Goal: Information Seeking & Learning: Learn about a topic

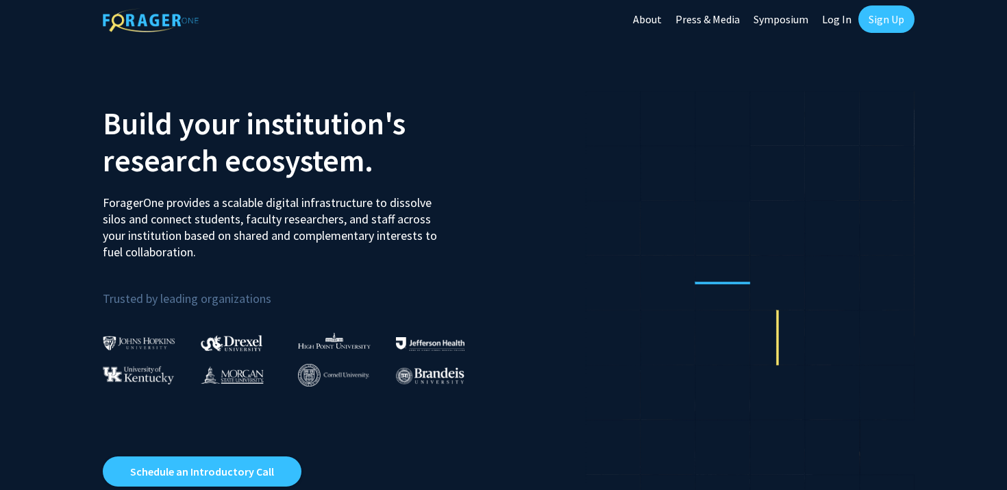
scroll to position [5, 0]
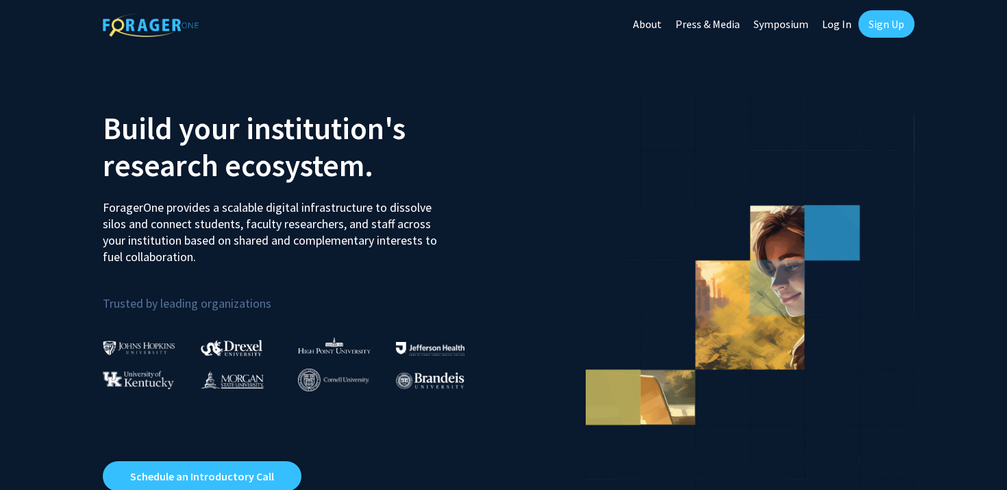
click at [843, 30] on link "Log In" at bounding box center [837, 24] width 43 height 48
select select
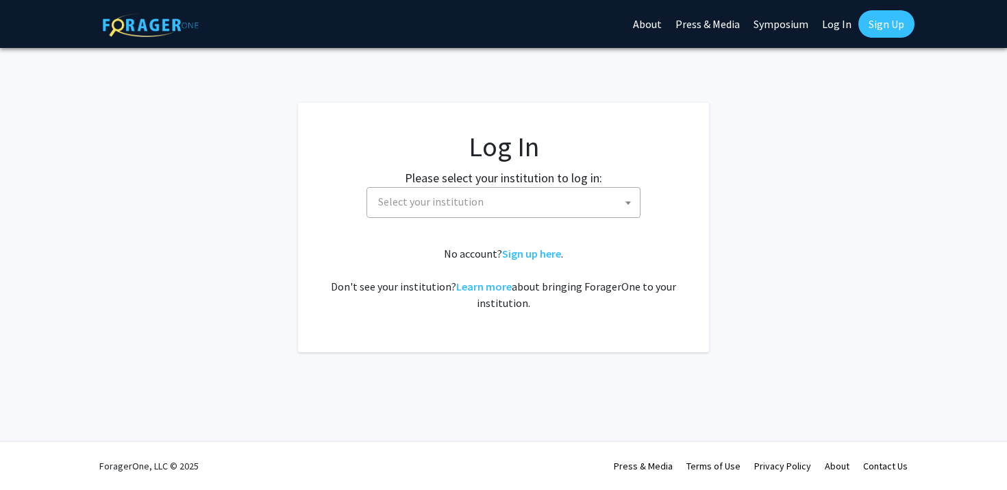
click at [500, 216] on span "Select your institution" at bounding box center [504, 202] width 274 height 31
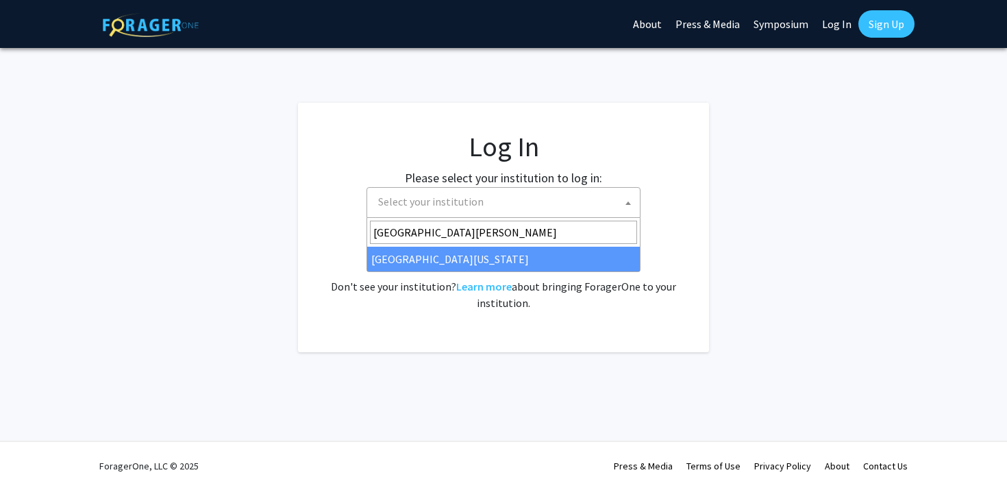
click at [446, 239] on input "[GEOGRAPHIC_DATA][PERSON_NAME]" at bounding box center [503, 232] width 267 height 23
type input "[GEOGRAPHIC_DATA][PERSON_NAME]"
select select "31"
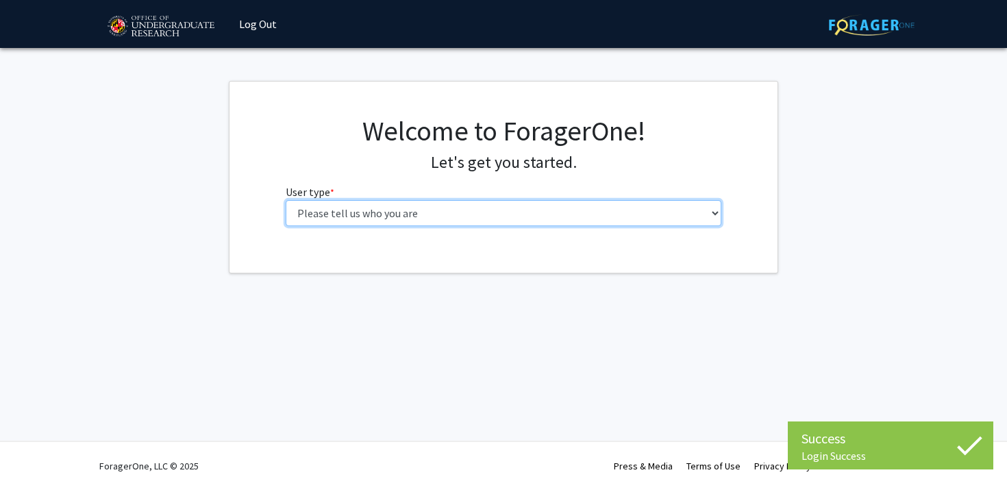
click at [372, 204] on select "Please tell us who you are Undergraduate Student Master's Student Doctoral Cand…" at bounding box center [504, 213] width 437 height 26
select select "1: undergrad"
click at [286, 200] on select "Please tell us who you are Undergraduate Student Master's Student Doctoral Cand…" at bounding box center [504, 213] width 437 height 26
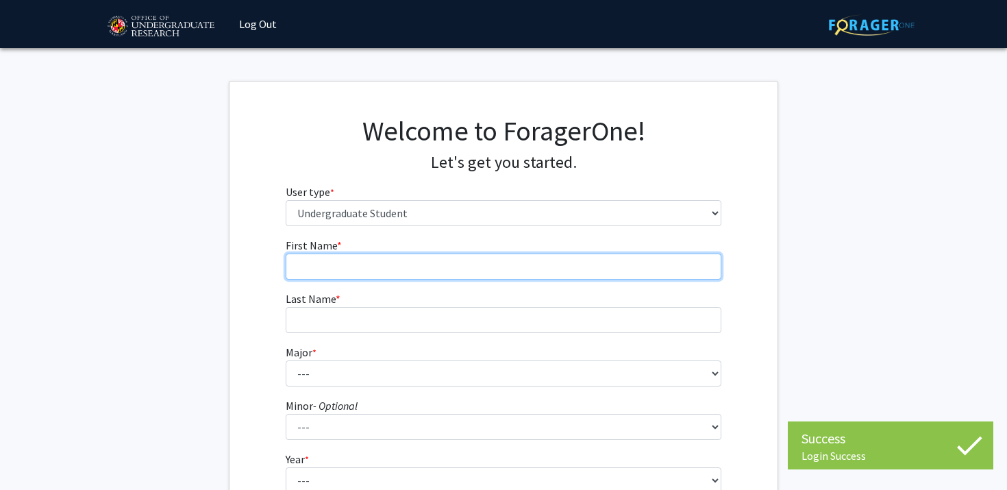
click at [498, 269] on input "First Name * required" at bounding box center [504, 267] width 437 height 26
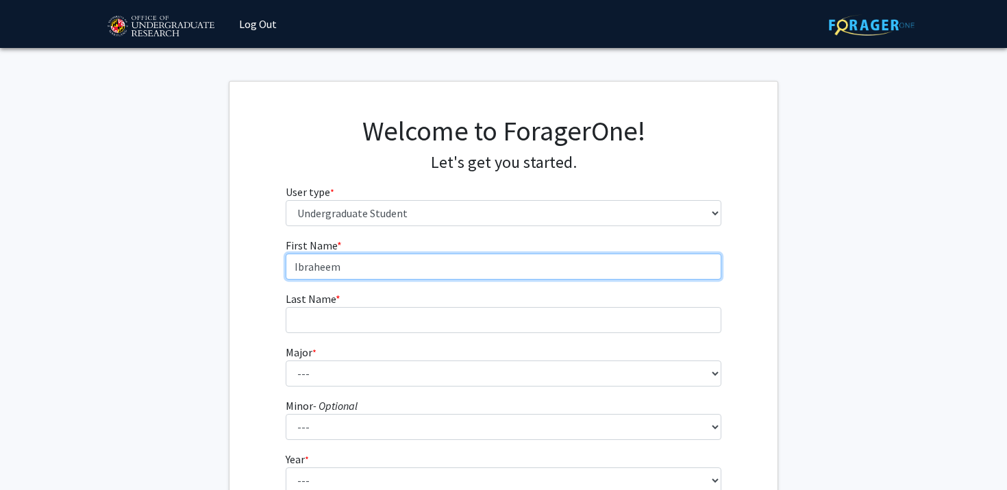
type input "Ibraheem"
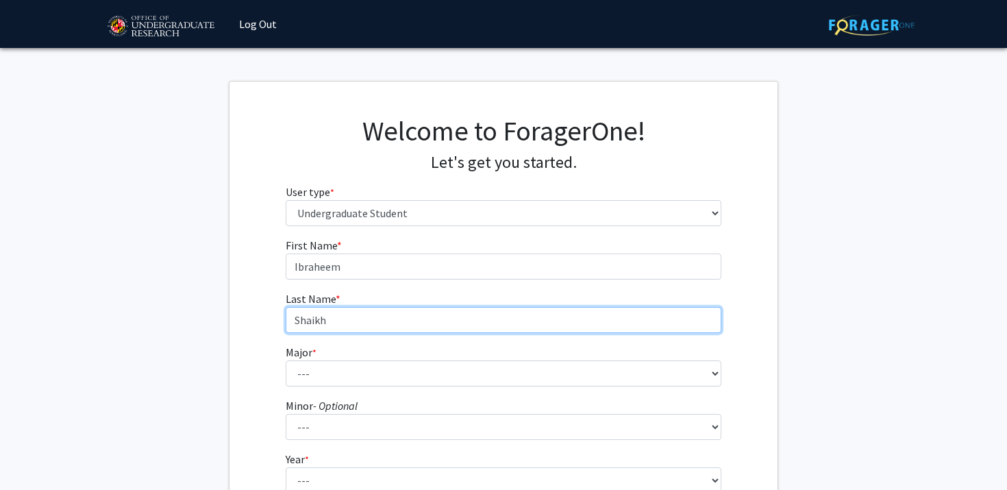
type input "Shaikh"
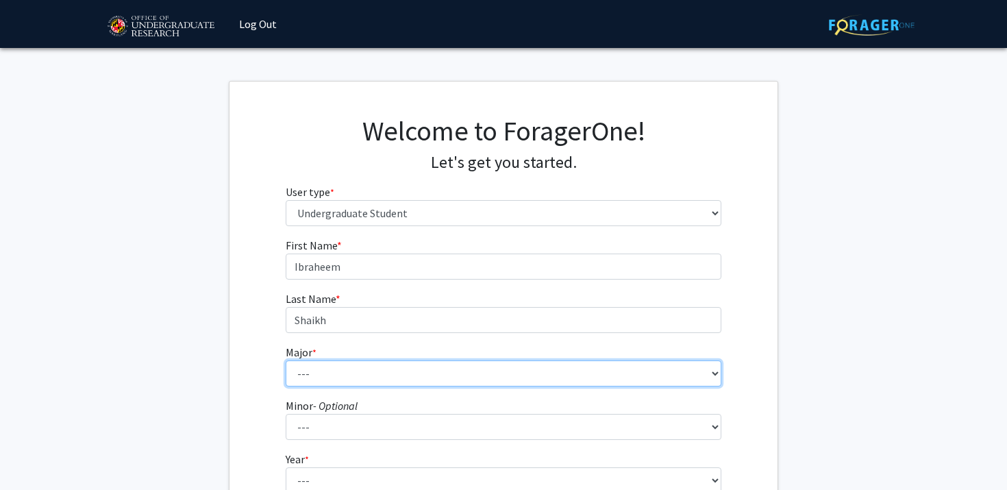
click at [487, 378] on select "--- Accounting Aerospace Engineering African American and Africana Studies Agri…" at bounding box center [504, 374] width 437 height 26
select select "28: 2329"
click at [286, 361] on select "--- Accounting Aerospace Engineering African American and Africana Studies Agri…" at bounding box center [504, 374] width 437 height 26
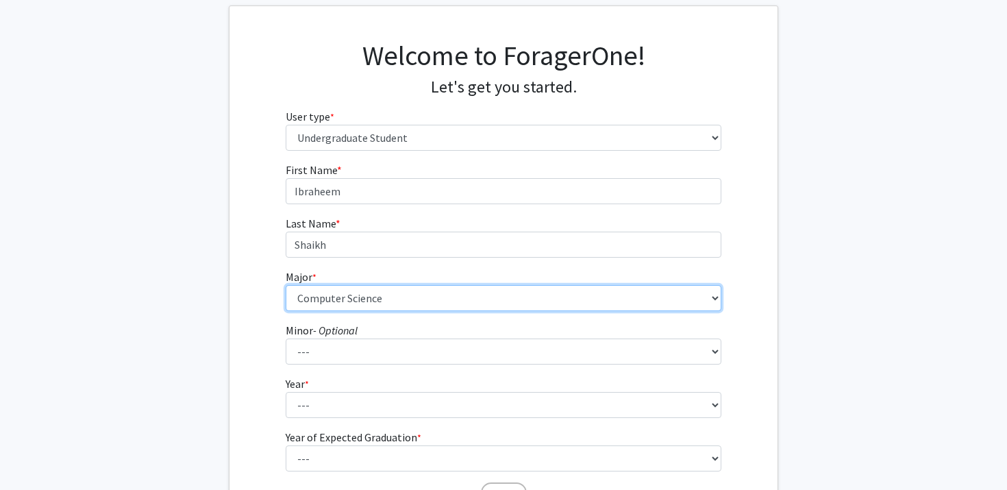
scroll to position [96, 0]
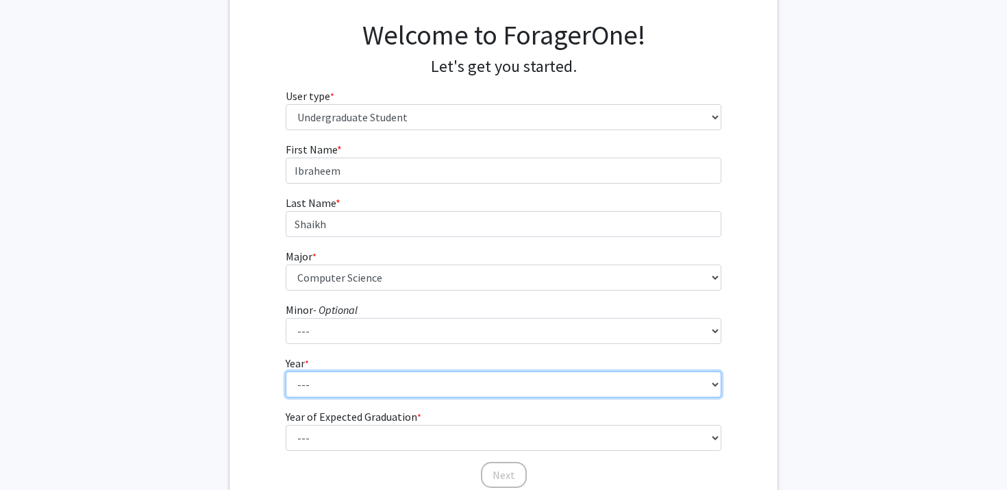
click at [418, 393] on select "--- First-year Sophomore Junior Senior Postbaccalaureate Certificate" at bounding box center [504, 384] width 437 height 26
click at [286, 371] on select "--- First-year Sophomore Junior Senior Postbaccalaureate Certificate" at bounding box center [504, 384] width 437 height 26
click at [410, 376] on select "--- First-year Sophomore Junior Senior Postbaccalaureate Certificate" at bounding box center [504, 384] width 437 height 26
select select "1: first-year"
click at [286, 371] on select "--- First-year Sophomore Junior Senior Postbaccalaureate Certificate" at bounding box center [504, 384] width 437 height 26
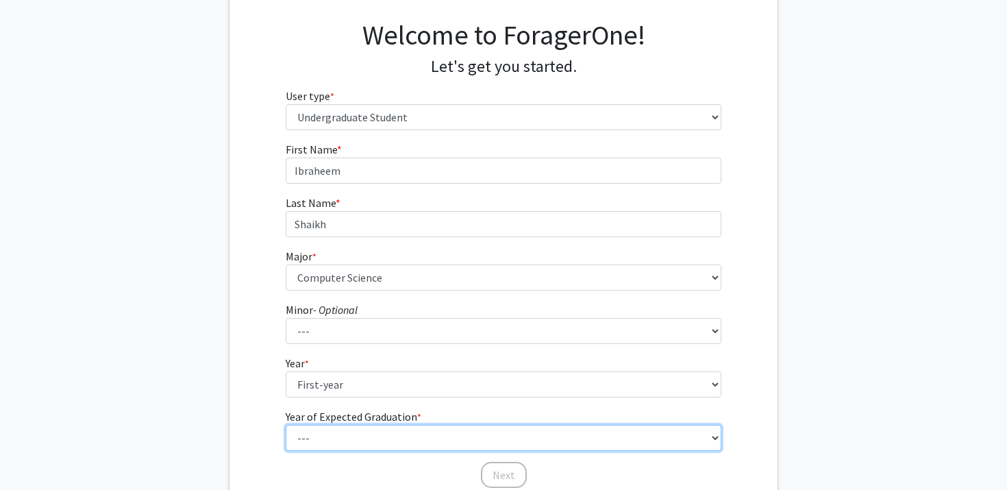
click at [400, 439] on select "--- 2025 2026 2027 2028 2029 2030 2031 2032 2033 2034" at bounding box center [504, 438] width 437 height 26
select select "4: 2028"
click at [286, 425] on select "--- 2025 2026 2027 2028 2029 2030 2031 2032 2033 2034" at bounding box center [504, 438] width 437 height 26
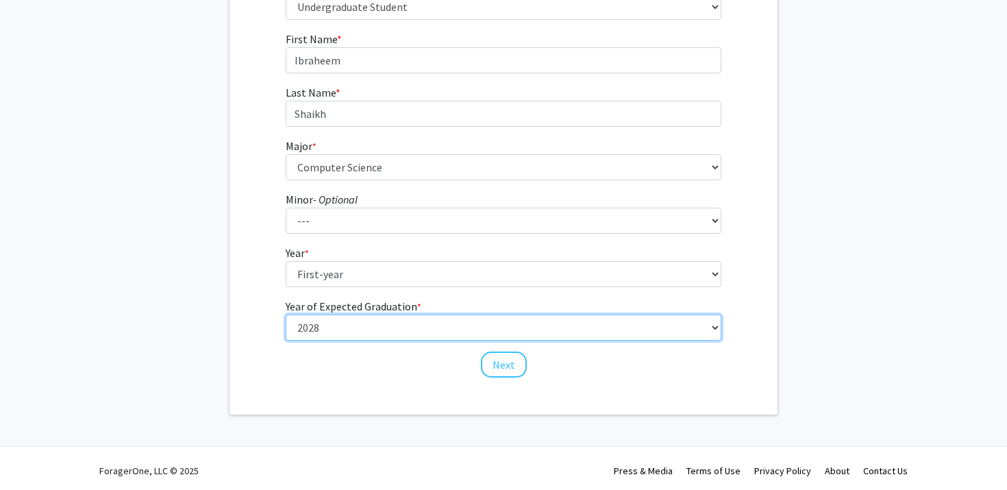
scroll to position [207, 0]
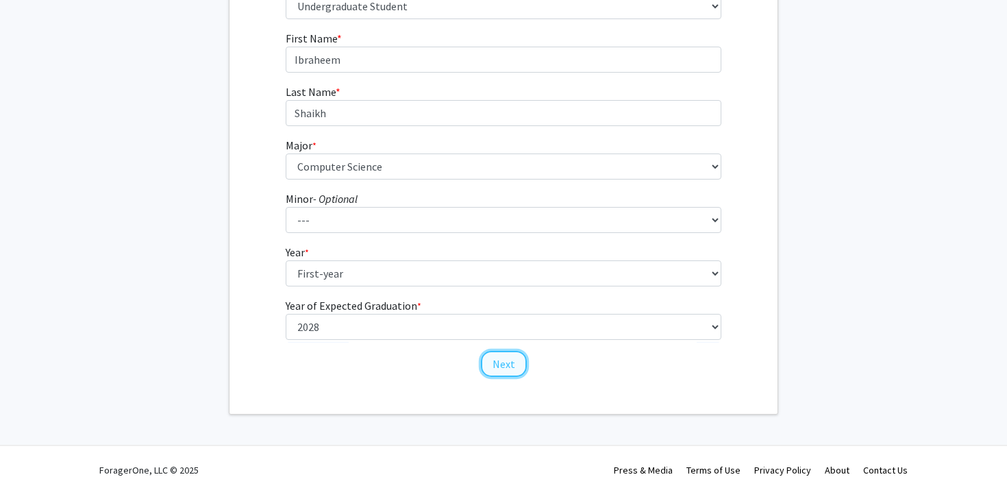
click at [518, 367] on button "Next" at bounding box center [504, 364] width 46 height 26
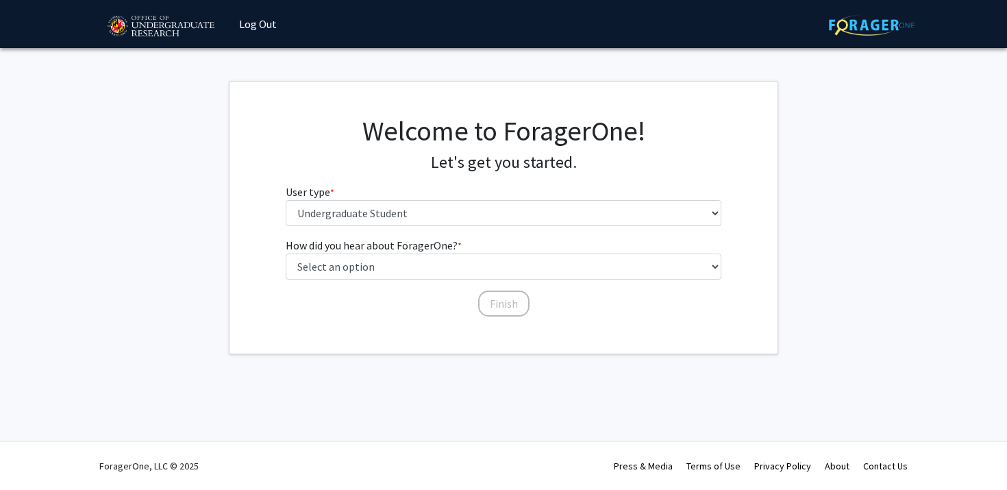
click at [440, 253] on label "How did you hear about ForagerOne? * required" at bounding box center [374, 245] width 176 height 16
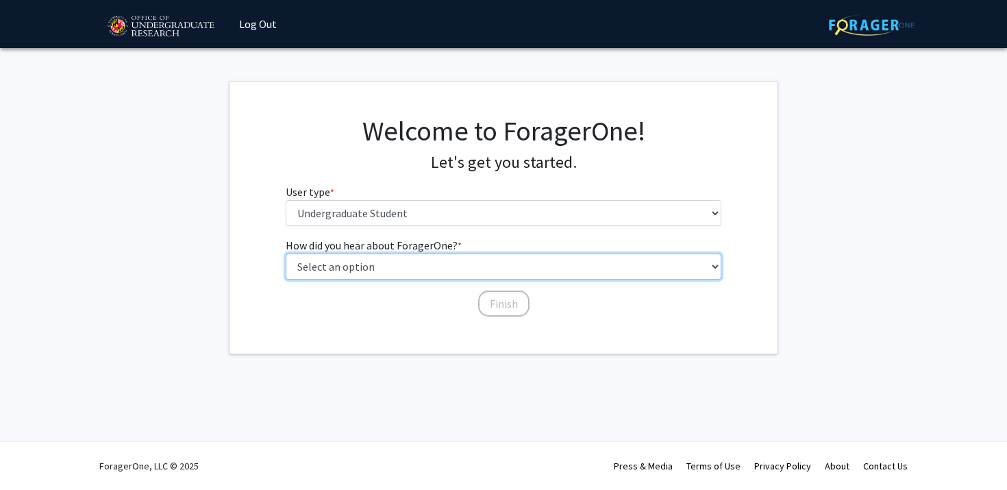
click at [440, 254] on select "Select an option Peer/student recommendation Faculty/staff recommendation Unive…" at bounding box center [504, 267] width 437 height 26
click at [440, 262] on select "Select an option Peer/student recommendation Faculty/staff recommendation Unive…" at bounding box center [504, 267] width 437 height 26
select select "1: peer_recommendation"
click at [286, 254] on select "Select an option Peer/student recommendation Faculty/staff recommendation Unive…" at bounding box center [504, 267] width 437 height 26
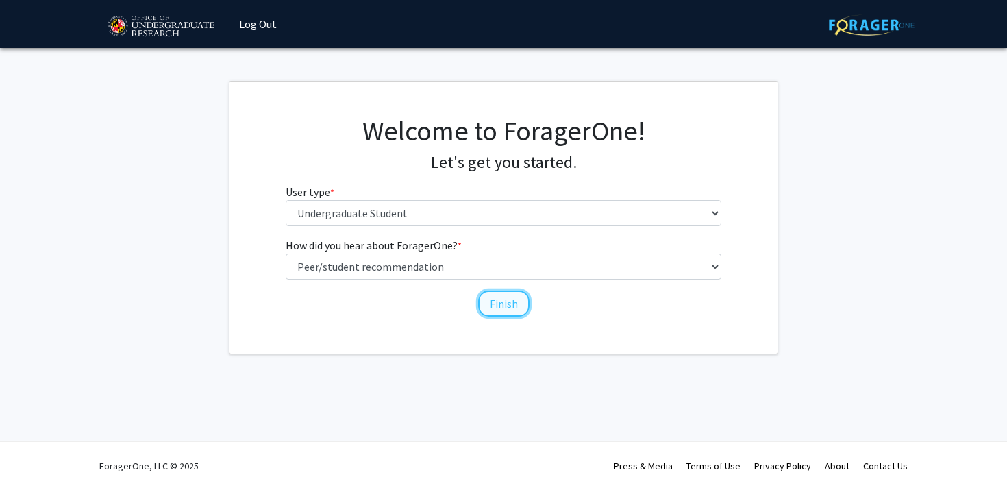
click at [494, 308] on button "Finish" at bounding box center [503, 304] width 51 height 26
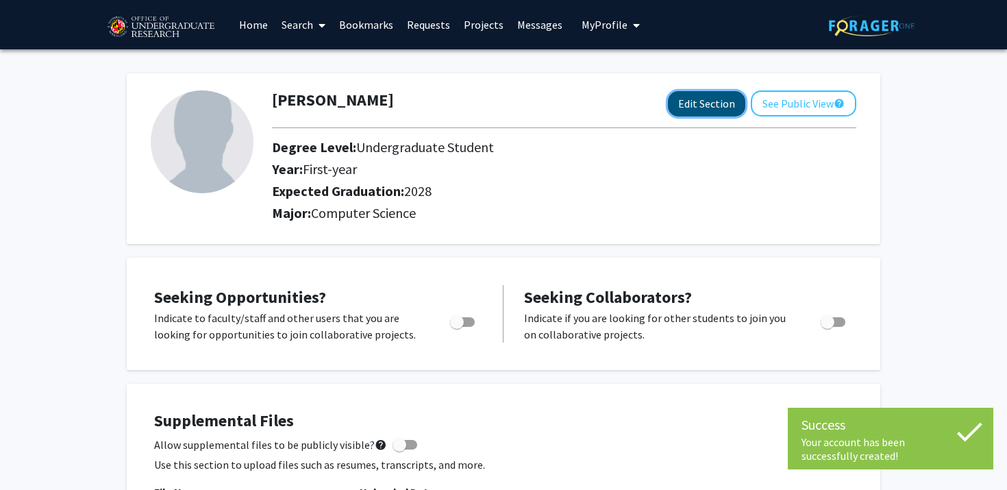
click at [701, 106] on button "Edit Section" at bounding box center [706, 103] width 77 height 25
select select "first-year"
select select "2028"
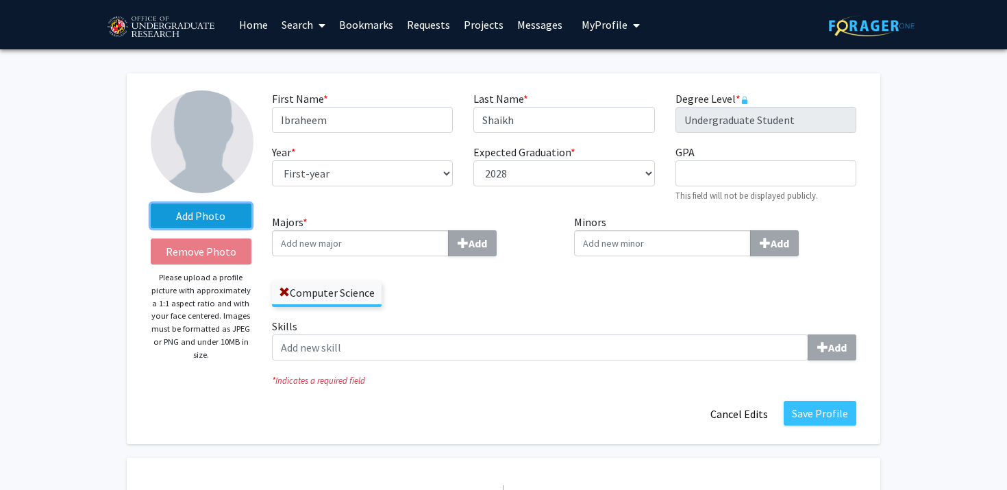
click at [181, 220] on label "Add Photo" at bounding box center [201, 216] width 101 height 25
click at [0, 0] on input "Add Photo" at bounding box center [0, 0] width 0 height 0
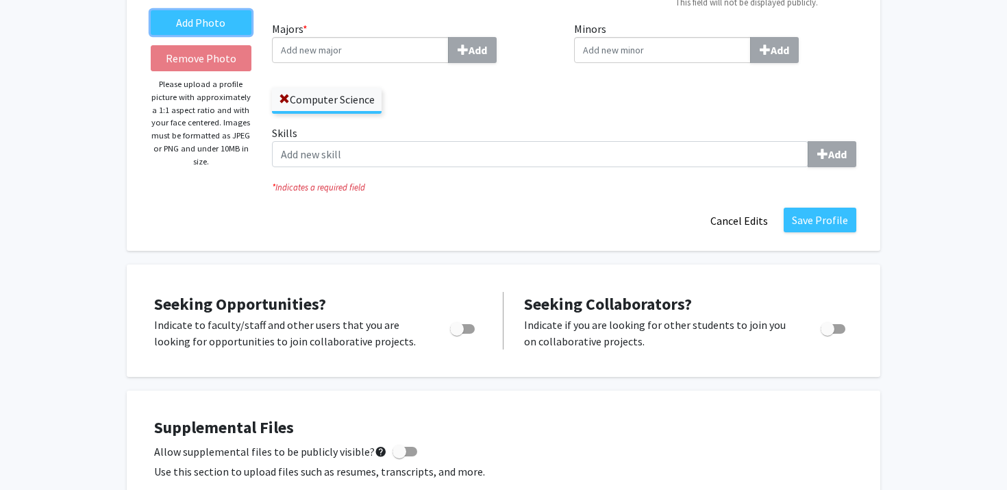
scroll to position [202, 0]
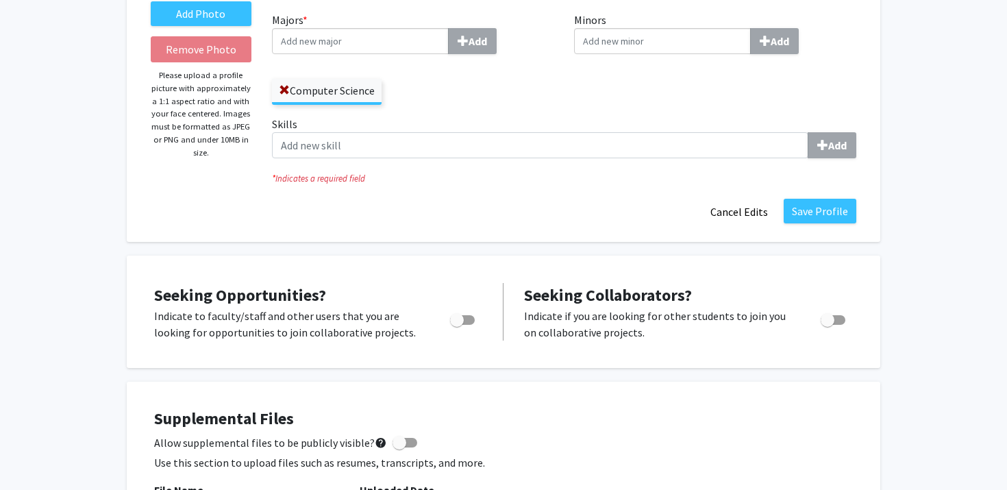
click at [458, 347] on div "Seeking Opportunities? Indicate to faculty/staff and other users that you are l…" at bounding box center [504, 311] width 726 height 85
click at [458, 318] on span "Toggle" at bounding box center [457, 320] width 14 height 14
click at [457, 325] on input "Are you actively seeking opportunities?" at bounding box center [456, 325] width 1 height 1
checkbox input "true"
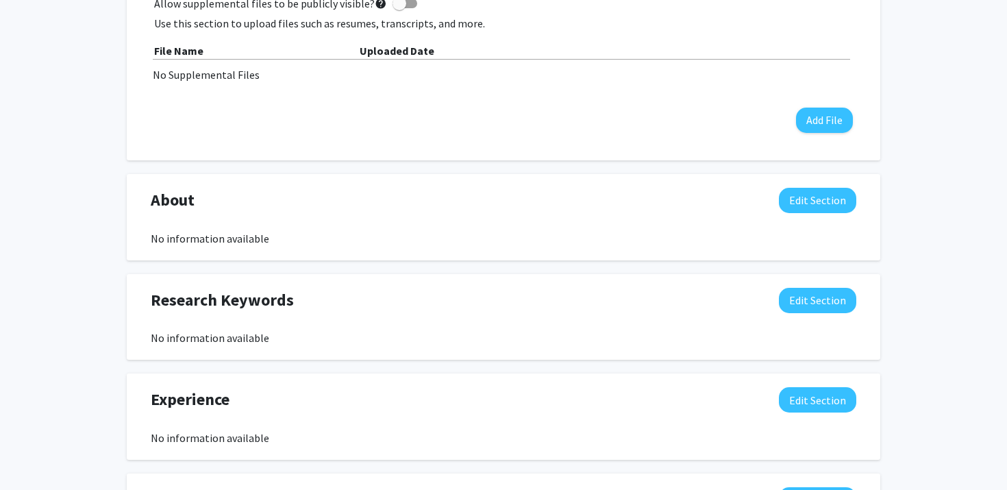
scroll to position [0, 0]
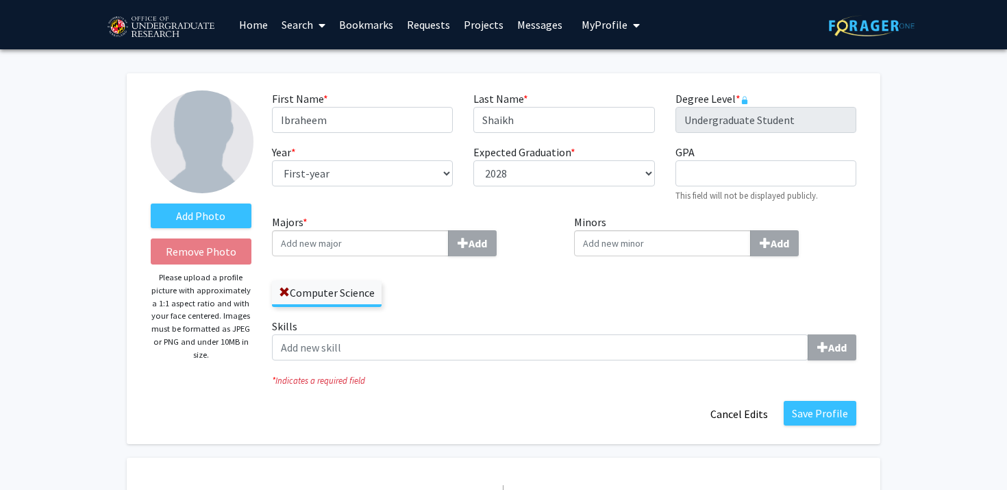
click at [300, 30] on link "Search" at bounding box center [304, 25] width 58 height 48
click at [315, 60] on span "Faculty/Staff" at bounding box center [325, 62] width 101 height 27
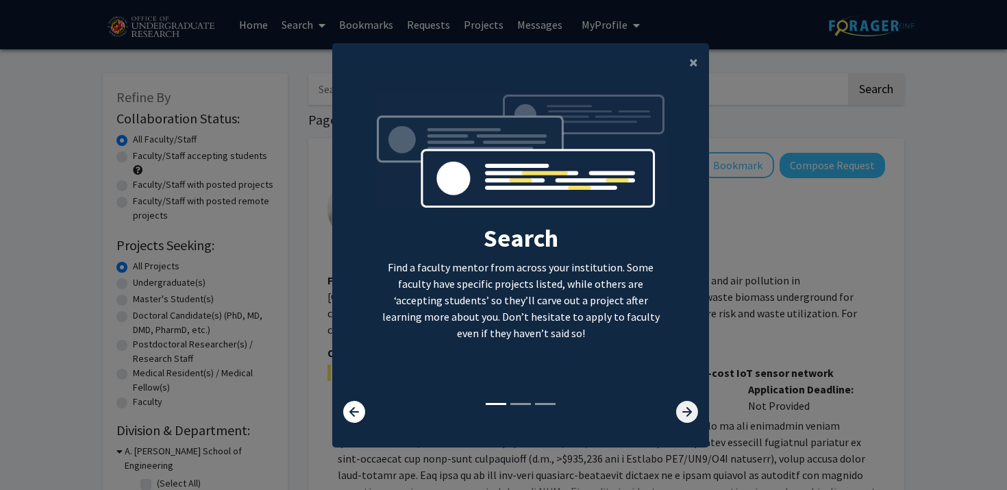
click at [685, 408] on icon at bounding box center [687, 412] width 22 height 22
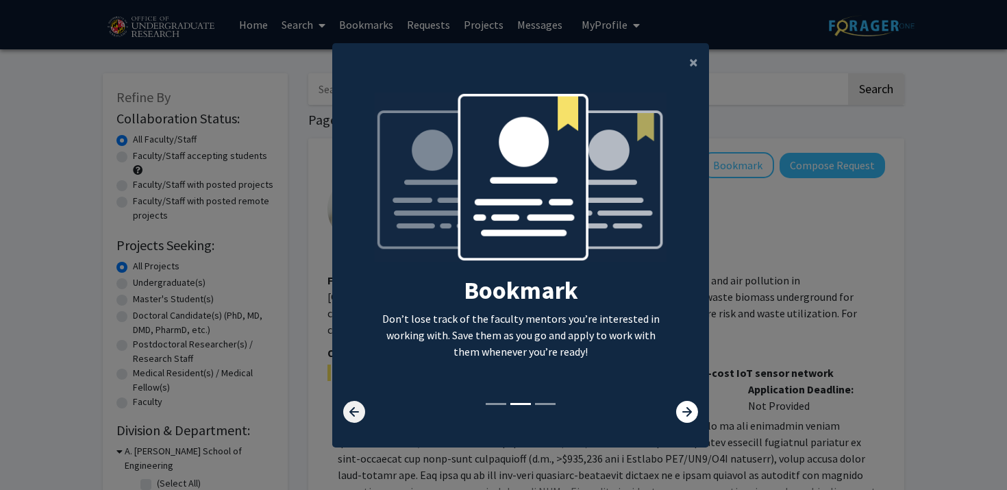
click at [347, 405] on icon at bounding box center [354, 412] width 22 height 22
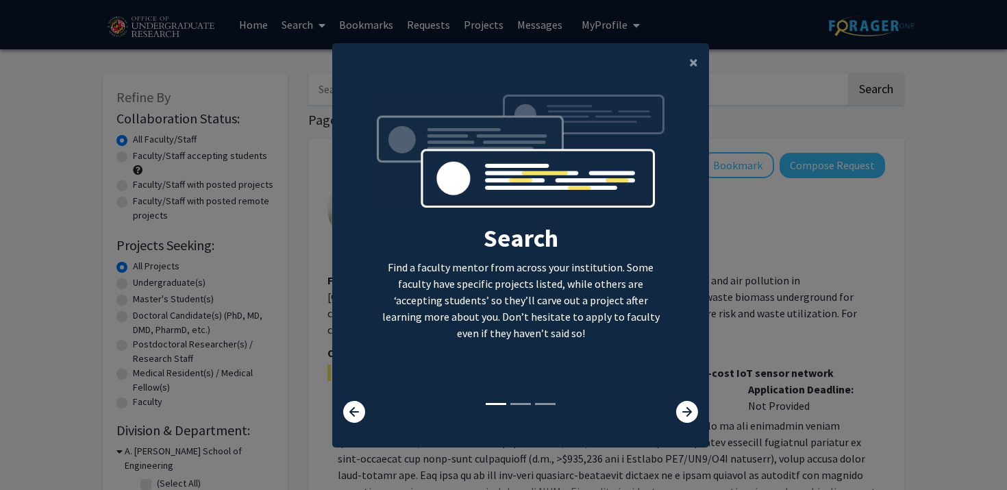
click at [693, 423] on div "Search Find a faculty mentor from across your institution. Some faculty have sp…" at bounding box center [520, 258] width 377 height 352
click at [688, 412] on icon at bounding box center [687, 412] width 22 height 22
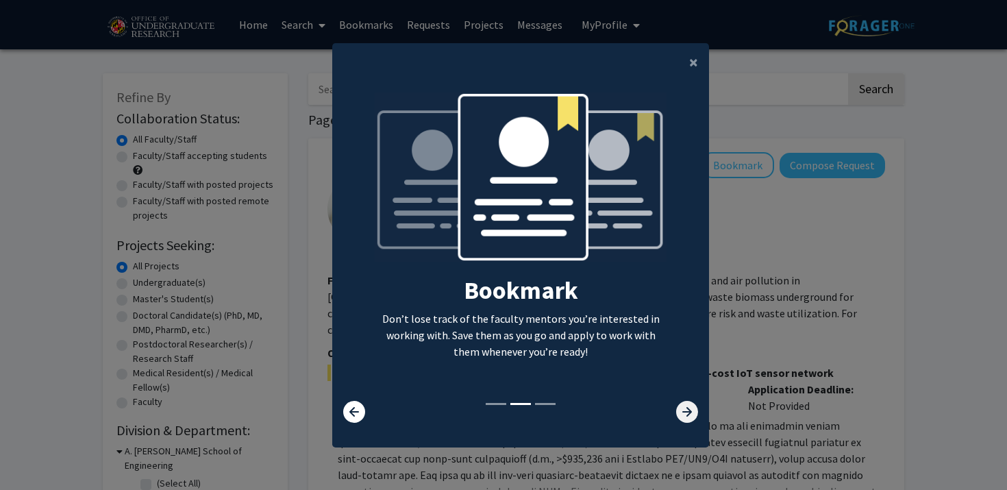
click at [686, 414] on icon at bounding box center [687, 412] width 22 height 22
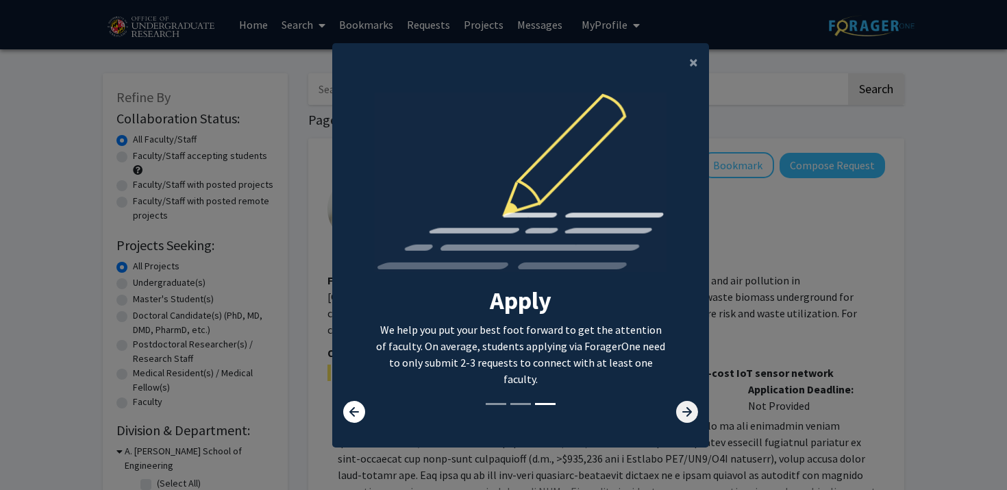
click at [685, 415] on icon at bounding box center [687, 412] width 22 height 22
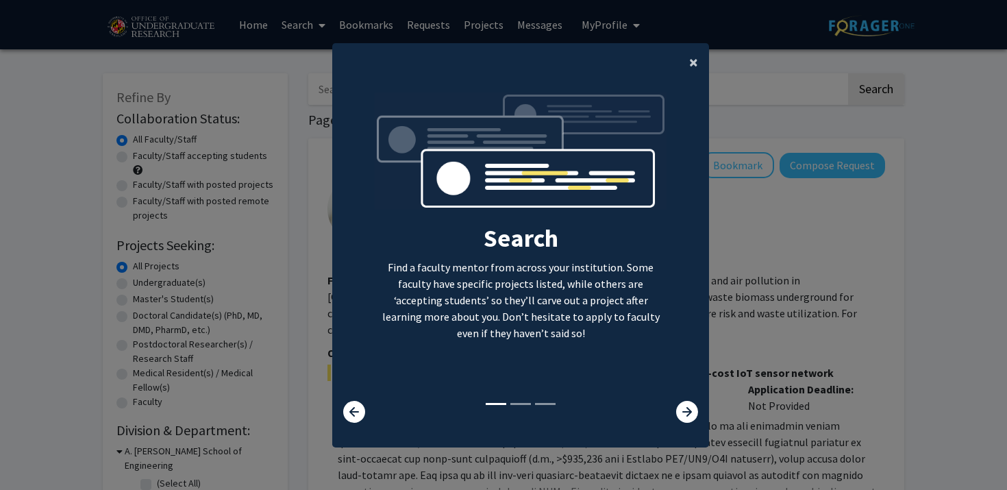
click at [686, 64] on button "×" at bounding box center [694, 62] width 31 height 38
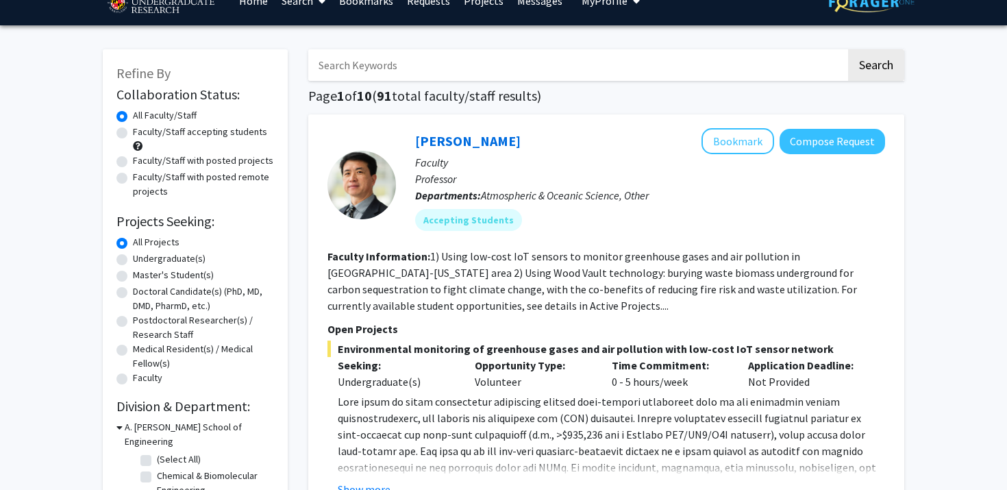
scroll to position [27, 0]
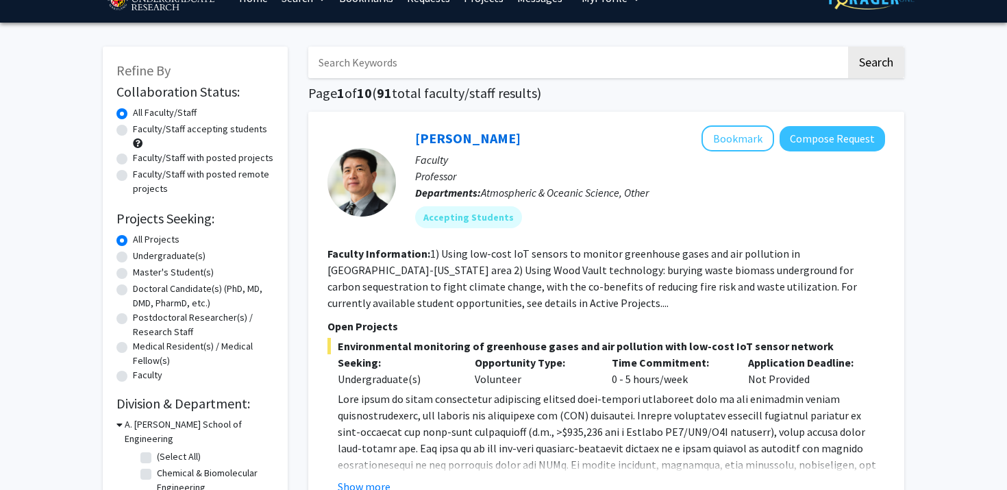
click at [125, 250] on div "Undergraduate(s)" at bounding box center [196, 257] width 158 height 16
click at [133, 253] on label "Undergraduate(s)" at bounding box center [169, 256] width 73 height 14
click at [133, 253] on input "Undergraduate(s)" at bounding box center [137, 253] width 9 height 9
radio input "true"
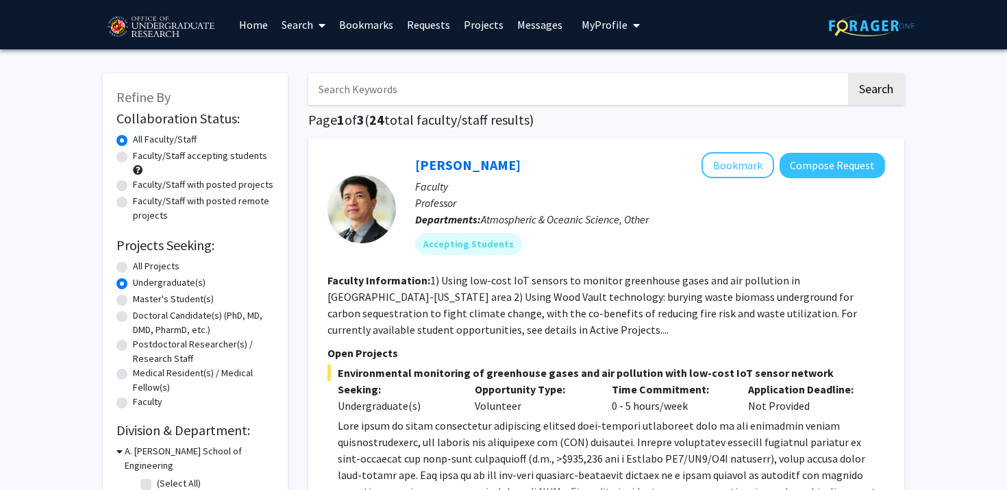
click at [376, 93] on input "Search Keywords" at bounding box center [577, 89] width 538 height 32
type input "AI"
click at [848, 73] on button "Search" at bounding box center [876, 89] width 56 height 32
radio input "true"
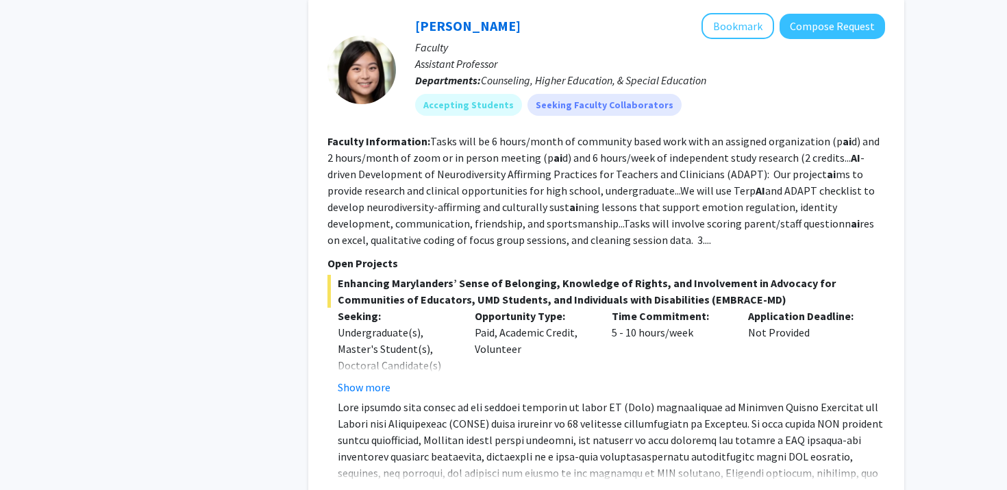
scroll to position [1097, 0]
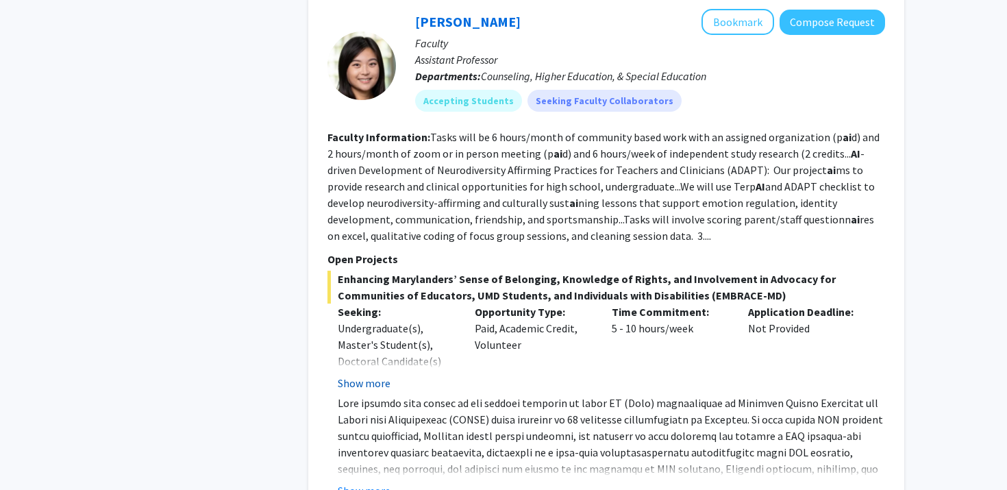
click at [358, 389] on button "Show more" at bounding box center [364, 383] width 53 height 16
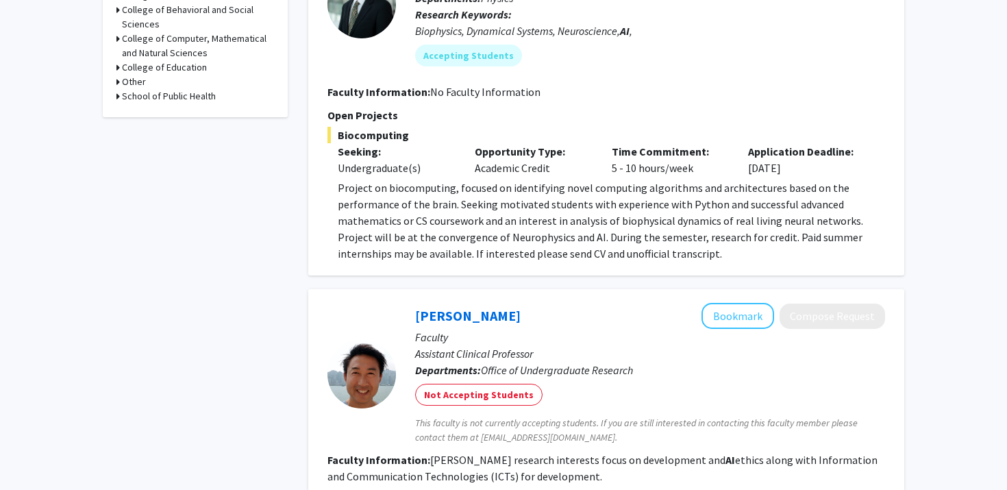
scroll to position [0, 0]
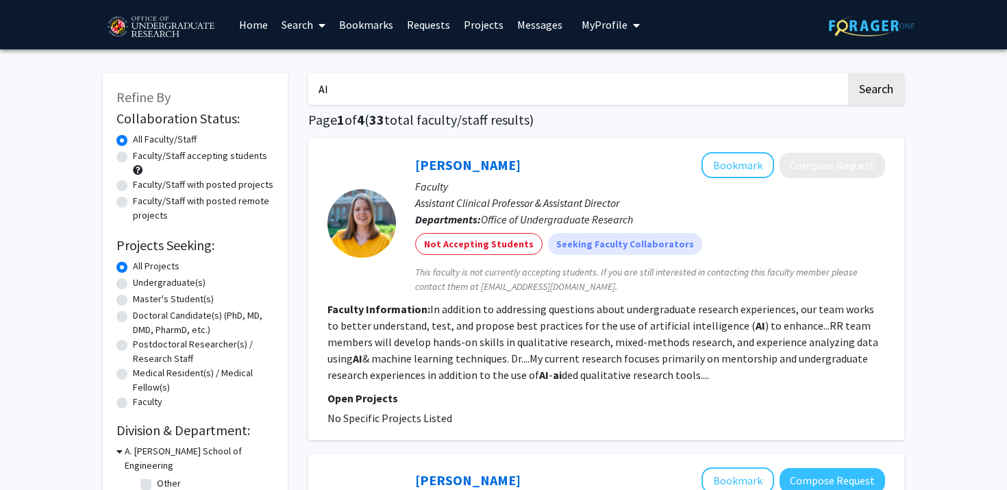
click at [356, 89] on input "AI" at bounding box center [577, 89] width 538 height 32
type input "A"
click at [848, 73] on button "Search" at bounding box center [876, 89] width 56 height 32
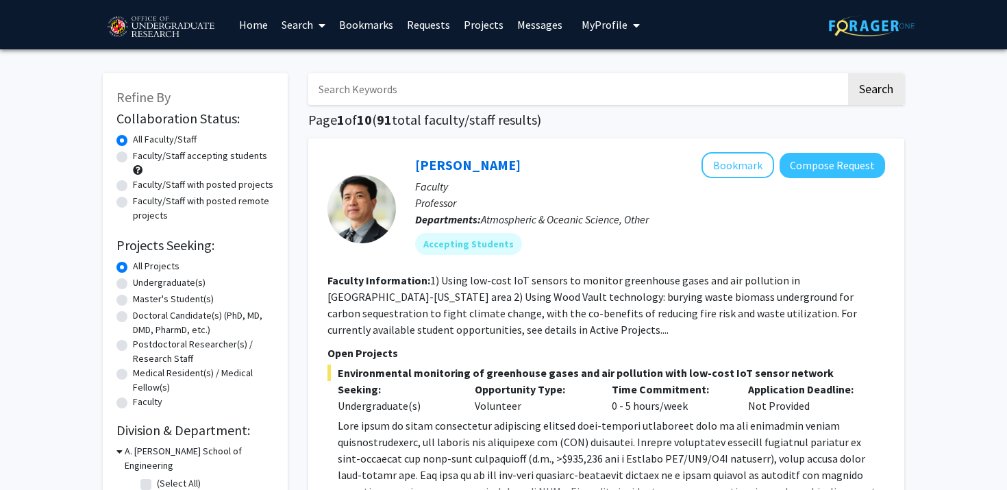
click at [133, 160] on label "Faculty/Staff accepting students" at bounding box center [200, 156] width 134 height 14
click at [133, 158] on input "Faculty/Staff accepting students" at bounding box center [137, 153] width 9 height 9
radio input "true"
click at [133, 279] on label "Undergraduate(s)" at bounding box center [169, 283] width 73 height 14
click at [133, 279] on input "Undergraduate(s)" at bounding box center [137, 280] width 9 height 9
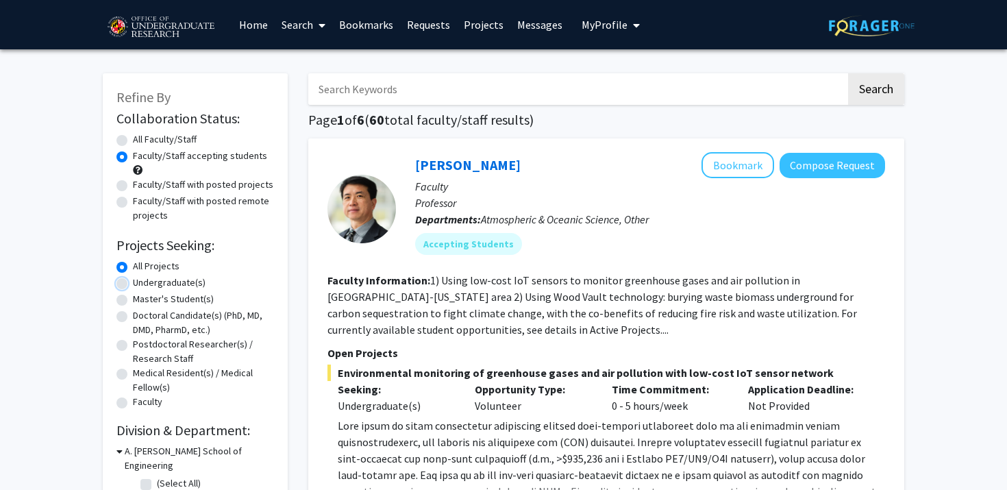
radio input "true"
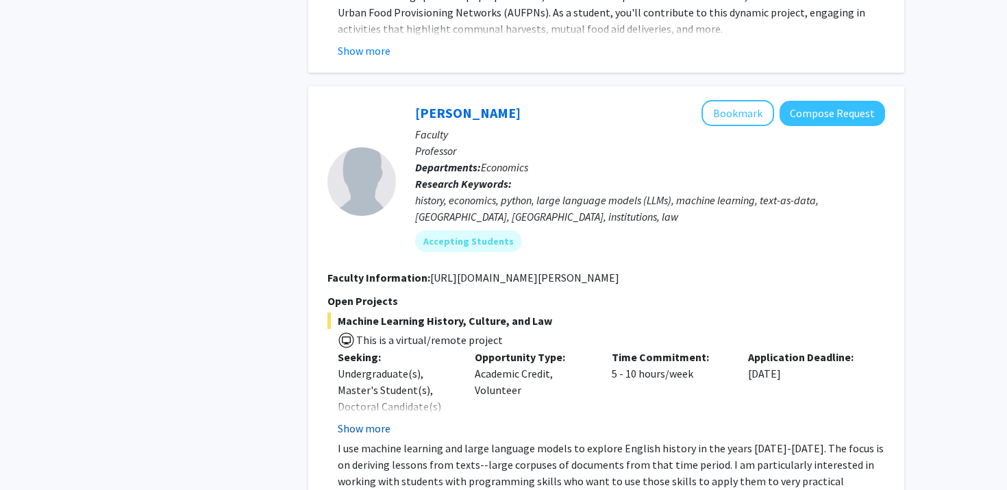
scroll to position [3480, 0]
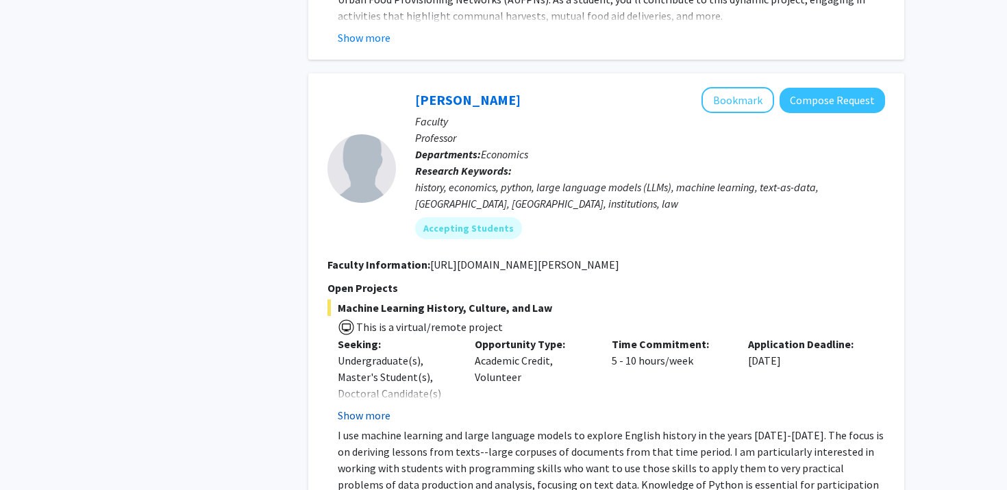
click at [378, 407] on button "Show more" at bounding box center [364, 415] width 53 height 16
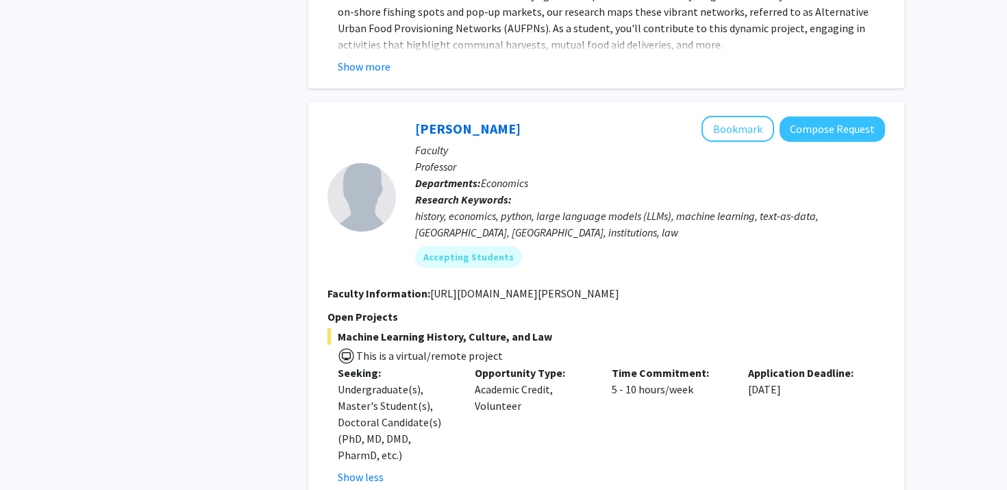
scroll to position [3450, 0]
click at [735, 117] on button "Bookmark" at bounding box center [738, 130] width 73 height 26
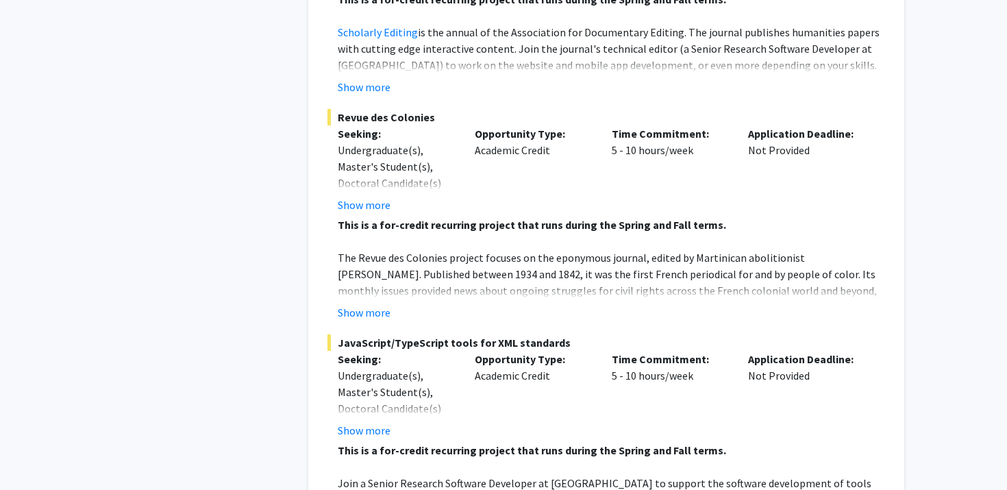
scroll to position [6396, 0]
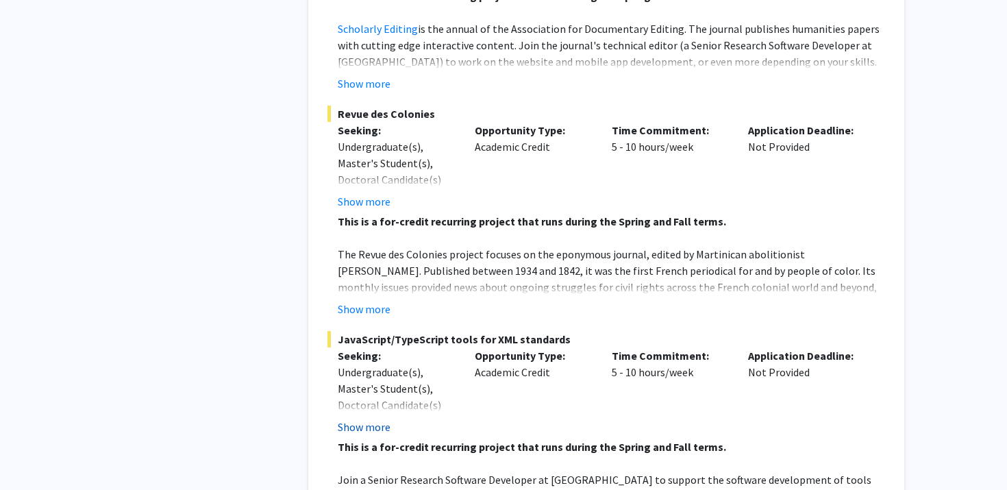
click at [377, 419] on button "Show more" at bounding box center [364, 427] width 53 height 16
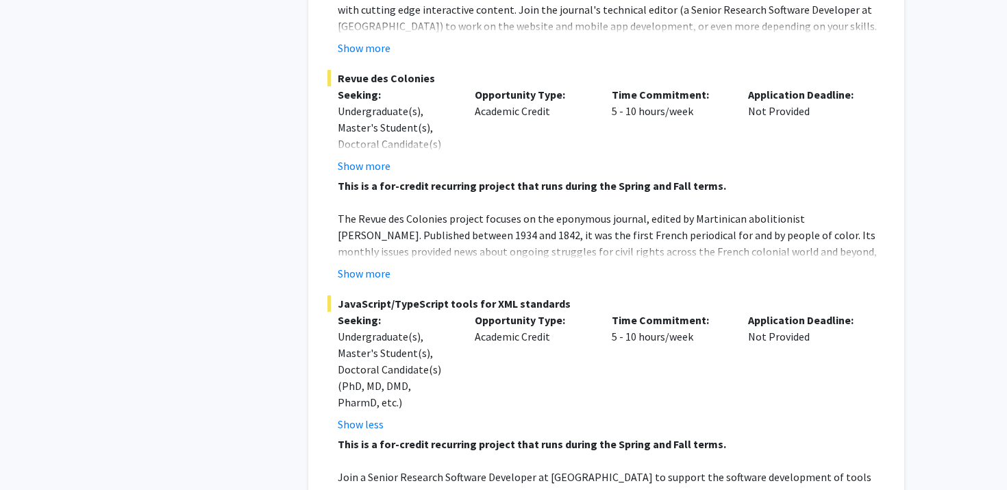
scroll to position [6438, 0]
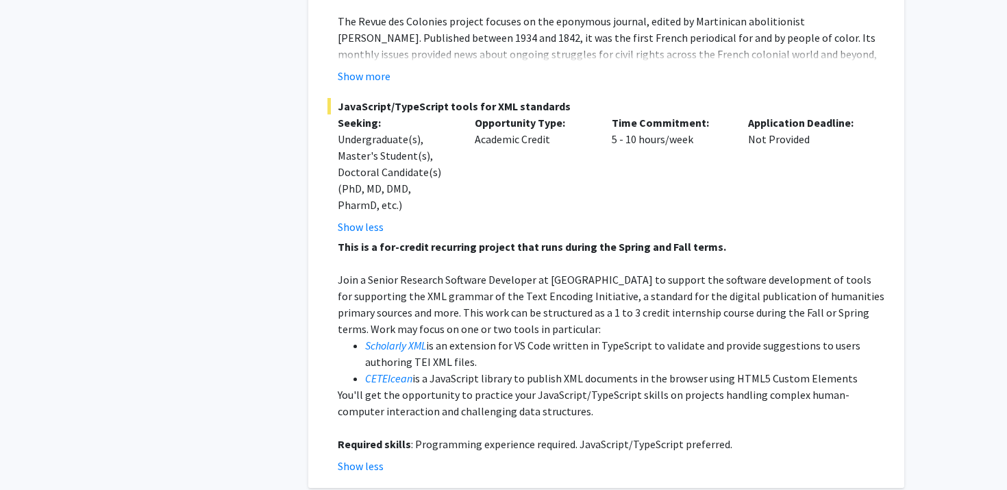
scroll to position [6645, 0]
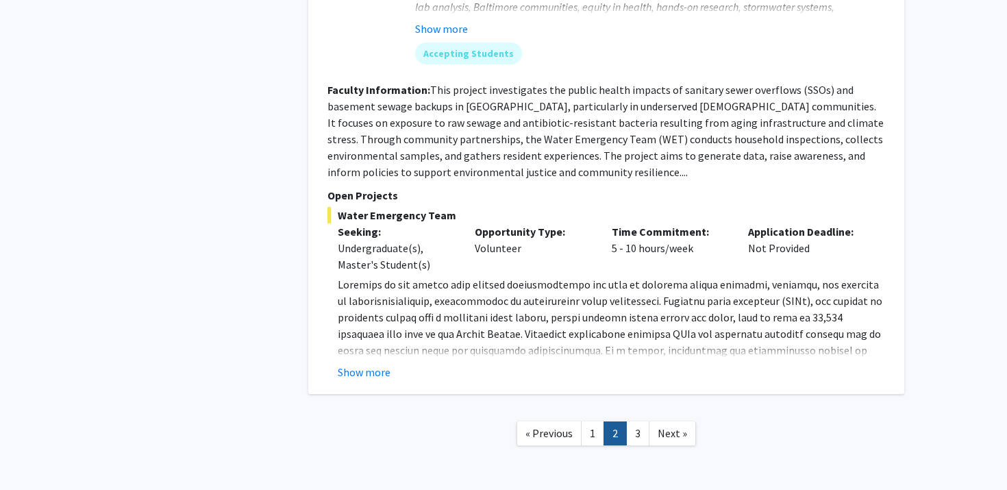
scroll to position [4660, 0]
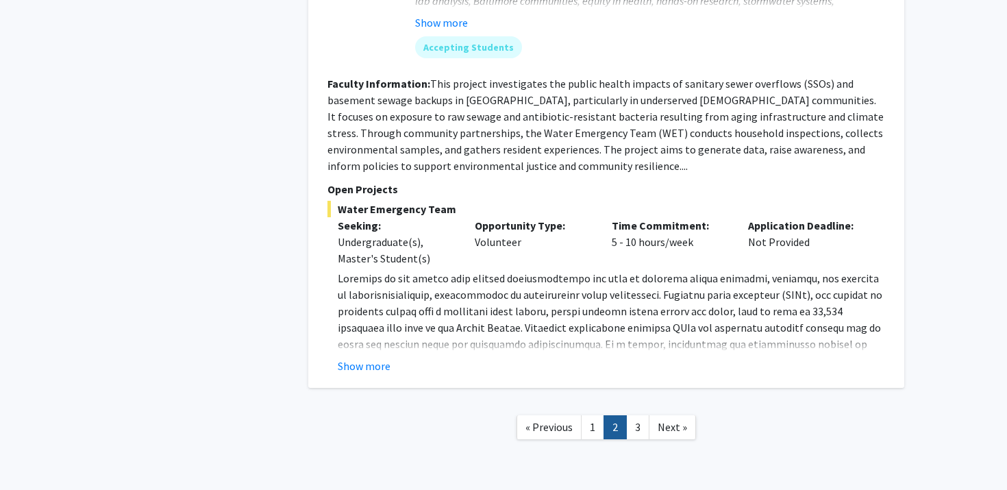
click at [626, 415] on link "2" at bounding box center [615, 427] width 23 height 24
click at [632, 415] on link "3" at bounding box center [637, 427] width 23 height 24
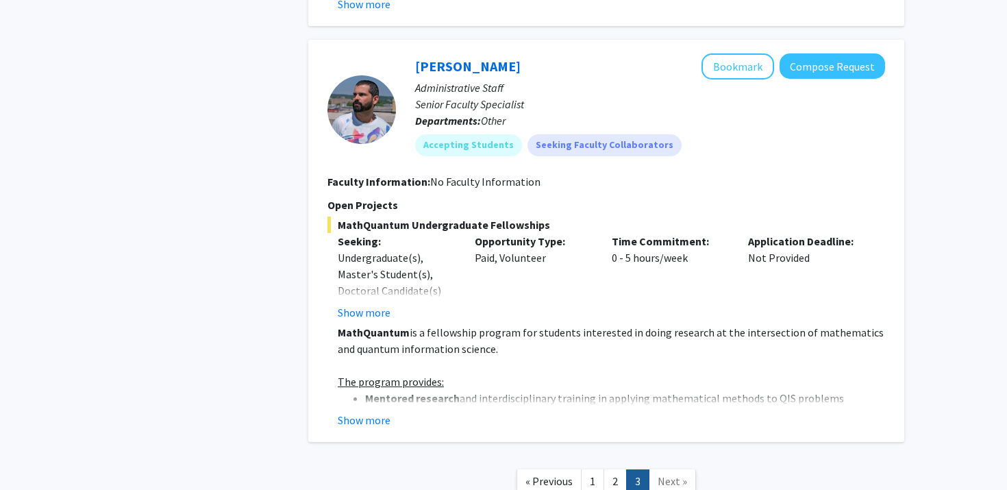
scroll to position [1254, 0]
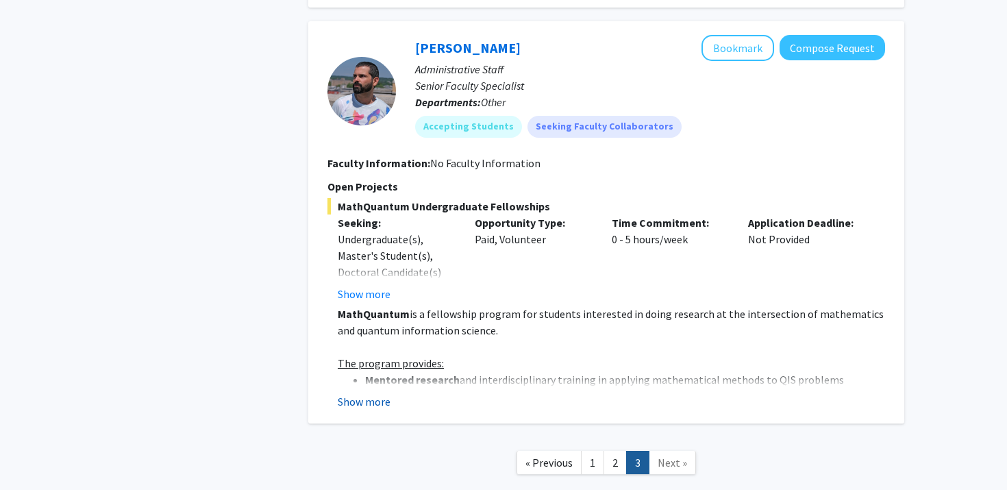
click at [382, 406] on button "Show more" at bounding box center [364, 401] width 53 height 16
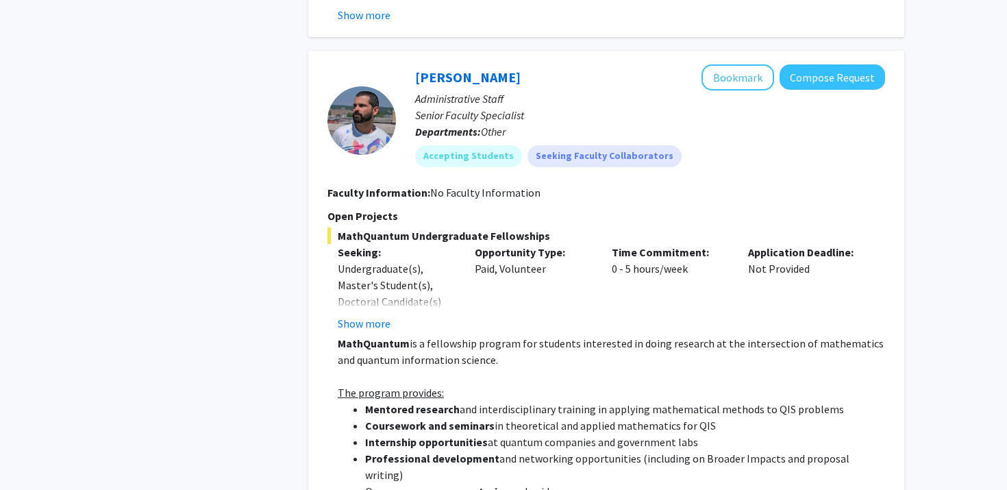
scroll to position [0, 0]
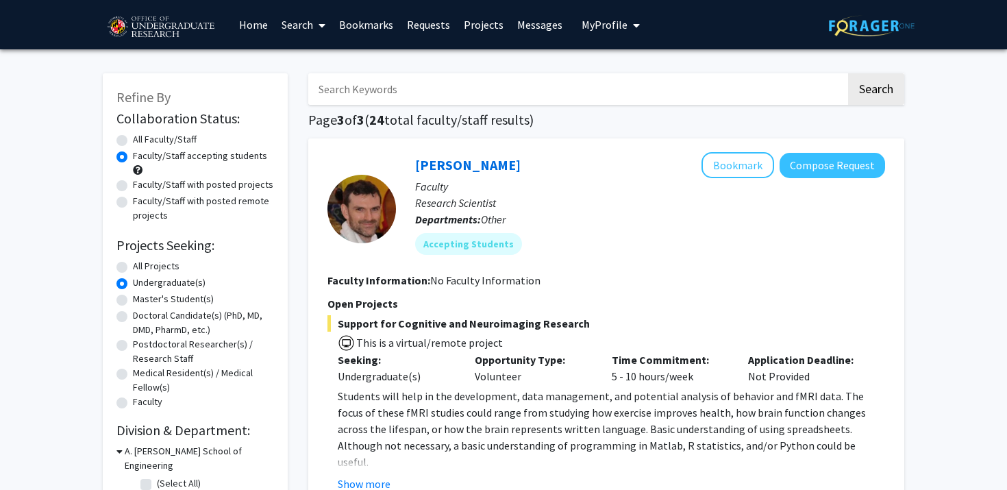
click at [133, 269] on label "All Projects" at bounding box center [156, 266] width 47 height 14
click at [133, 268] on input "All Projects" at bounding box center [137, 263] width 9 height 9
radio input "true"
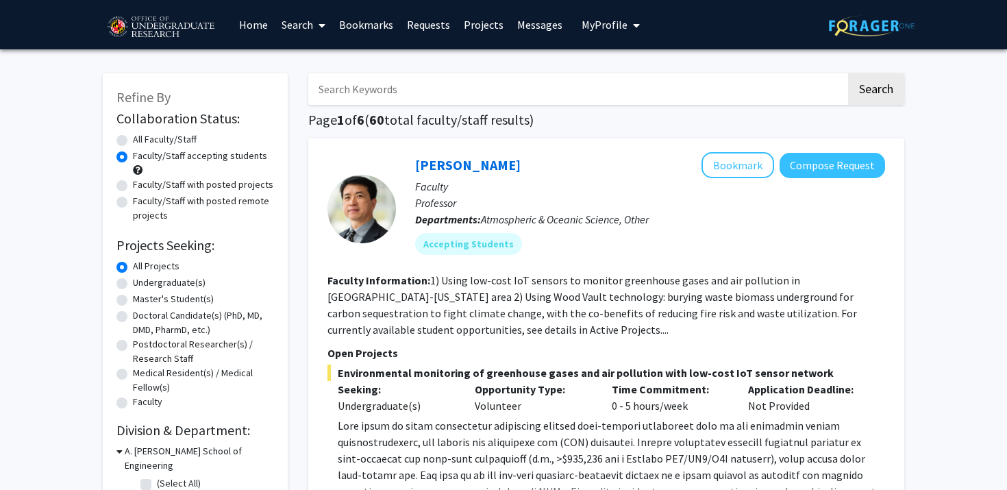
click at [133, 284] on label "Undergraduate(s)" at bounding box center [169, 283] width 73 height 14
click at [133, 284] on input "Undergraduate(s)" at bounding box center [137, 280] width 9 height 9
radio input "true"
click at [371, 28] on link "Bookmarks" at bounding box center [366, 25] width 68 height 48
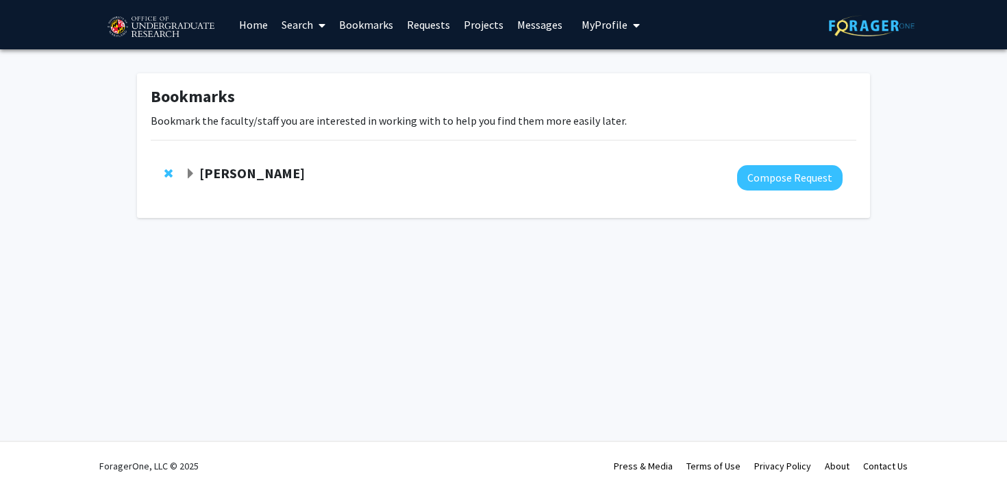
click at [197, 172] on div "Peter Murrell" at bounding box center [333, 173] width 296 height 17
click at [188, 171] on span "Expand Peter Murrell Bookmark" at bounding box center [190, 174] width 11 height 11
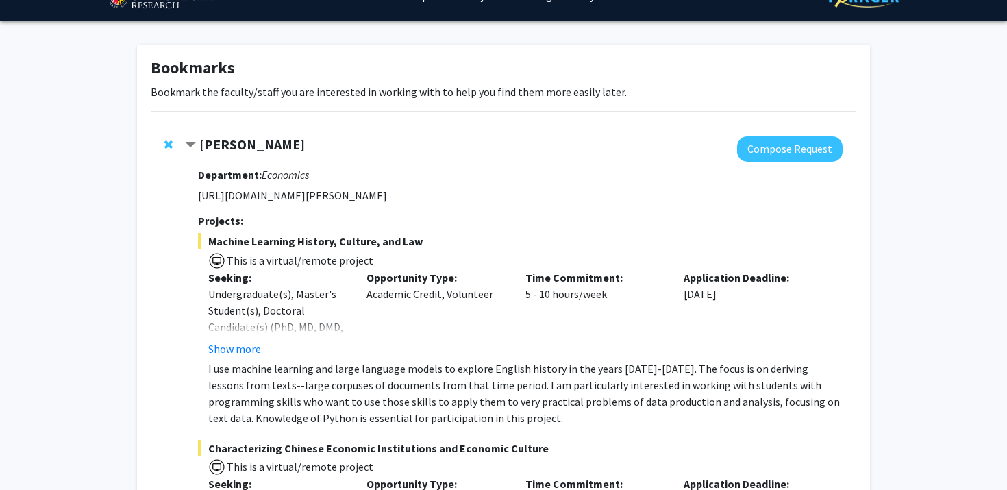
scroll to position [27, 0]
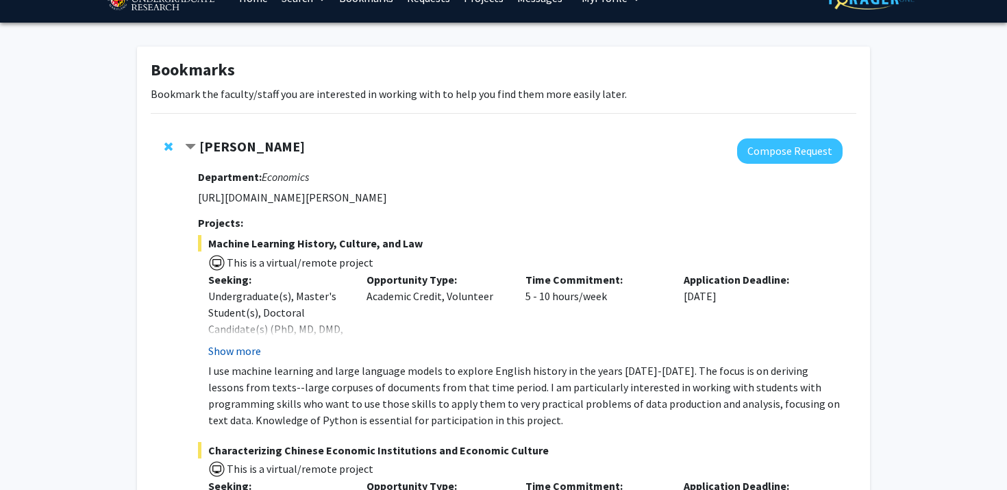
click at [252, 343] on button "Show more" at bounding box center [234, 351] width 53 height 16
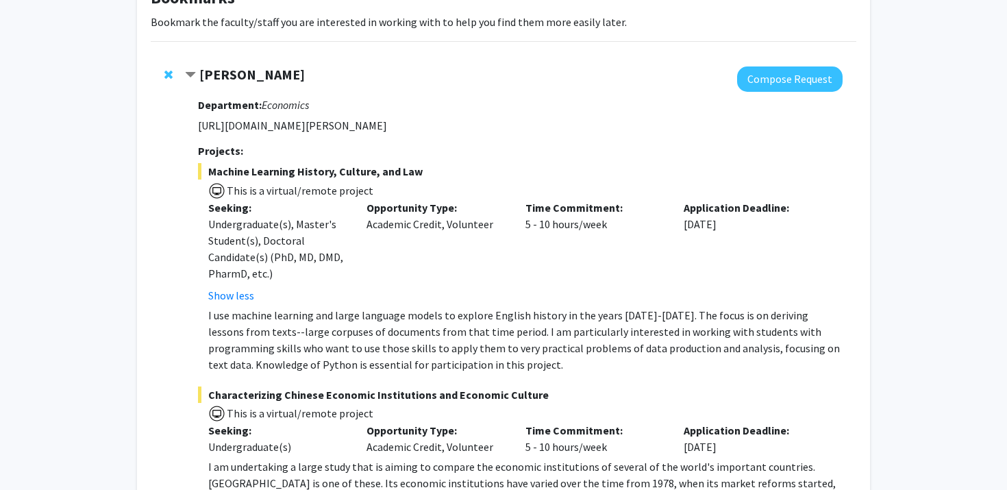
scroll to position [99, 0]
drag, startPoint x: 281, startPoint y: 73, endPoint x: 199, endPoint y: 70, distance: 81.6
click at [199, 70] on div "Peter Murrell" at bounding box center [333, 74] width 296 height 17
copy strong "Peter Murrell"
click at [818, 243] on div "Application Deadline: Dec 31, 2030" at bounding box center [753, 251] width 159 height 104
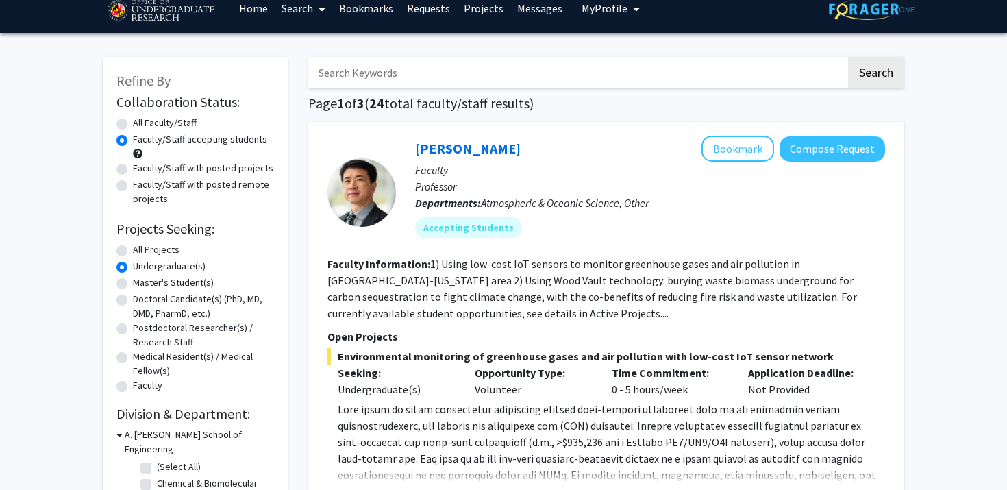
scroll to position [18, 0]
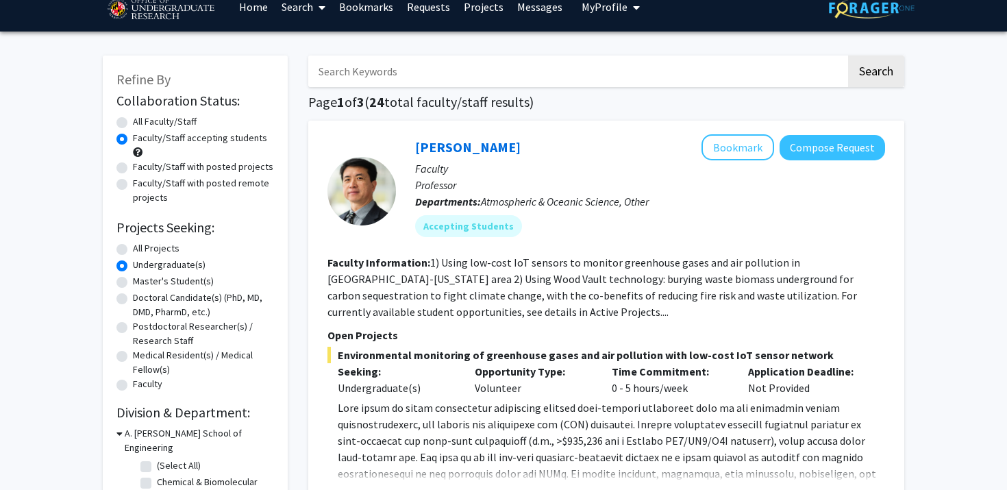
click at [133, 123] on label "All Faculty/Staff" at bounding box center [165, 121] width 64 height 14
click at [133, 123] on input "All Faculty/Staff" at bounding box center [137, 118] width 9 height 9
radio input "true"
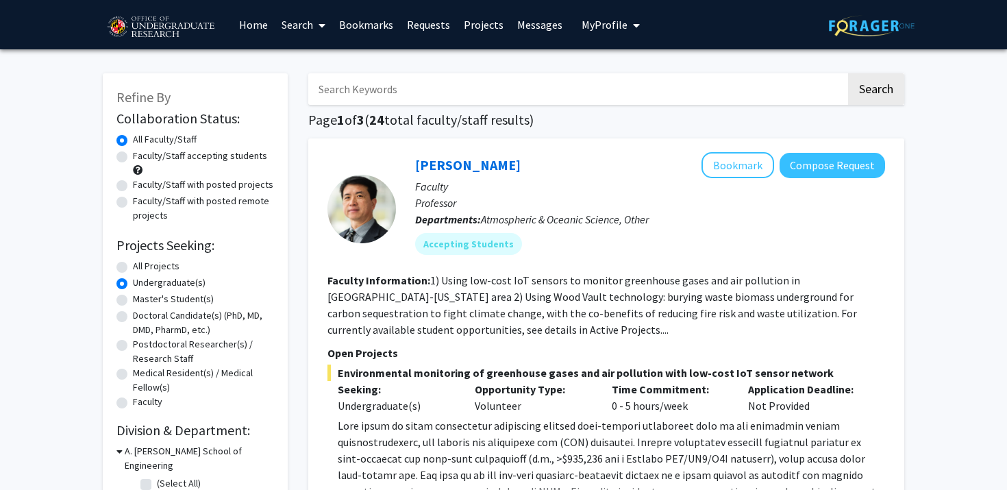
click at [133, 265] on label "All Projects" at bounding box center [156, 266] width 47 height 14
click at [133, 265] on input "All Projects" at bounding box center [137, 263] width 9 height 9
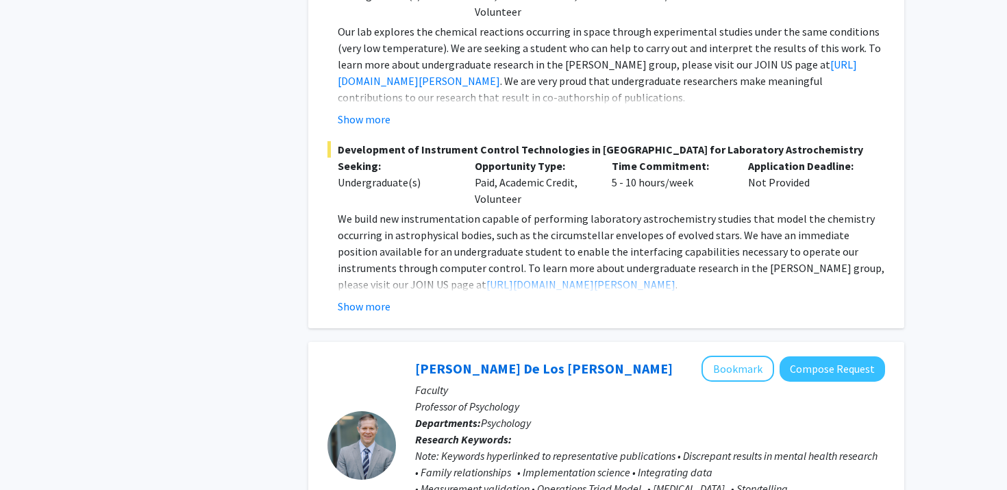
radio input "false"
radio input "true"
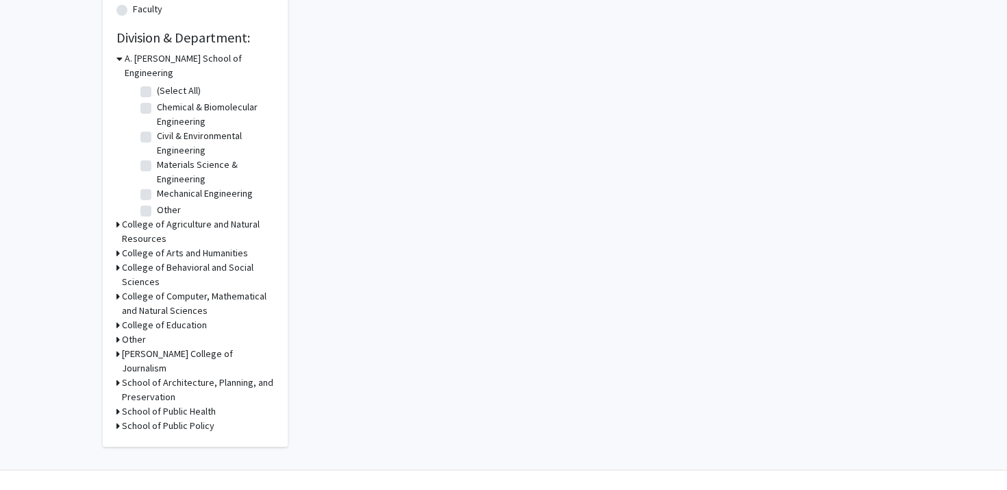
scroll to position [2088, 0]
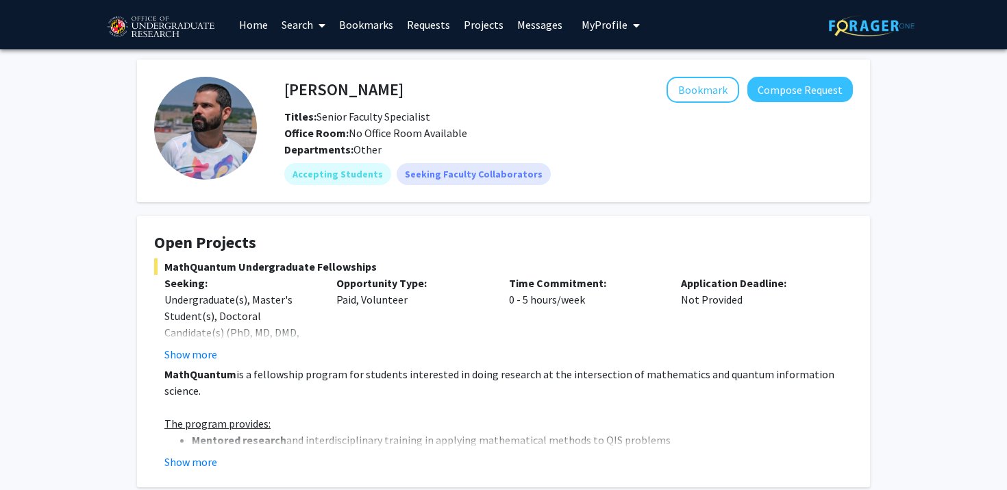
click at [388, 92] on h4 "[PERSON_NAME]" at bounding box center [343, 89] width 119 height 25
drag, startPoint x: 388, startPoint y: 92, endPoint x: 282, endPoint y: 93, distance: 106.2
click at [282, 93] on div "[PERSON_NAME] Bookmark Compose Request" at bounding box center [568, 90] width 589 height 26
copy div "Bookmark"
drag, startPoint x: 289, startPoint y: 91, endPoint x: 382, endPoint y: 89, distance: 92.5
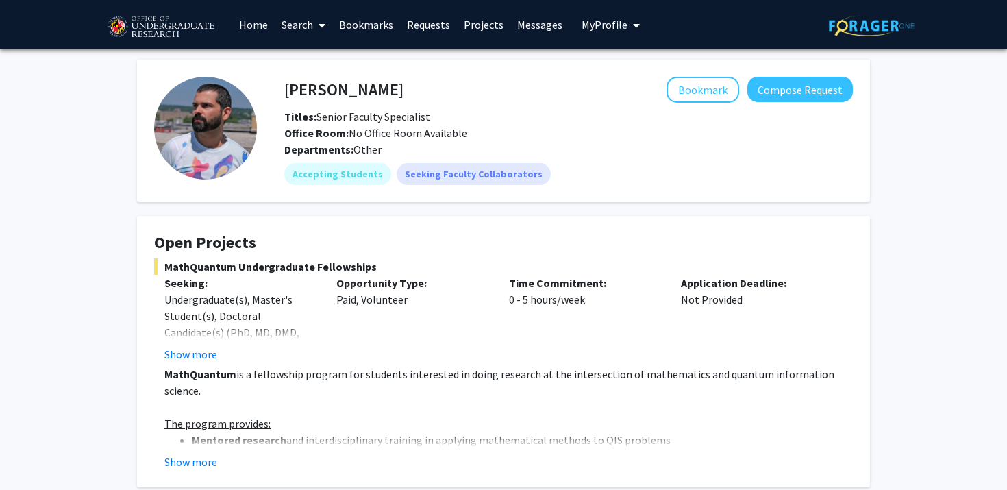
click at [382, 89] on h4 "[PERSON_NAME]" at bounding box center [343, 89] width 119 height 25
drag, startPoint x: 402, startPoint y: 89, endPoint x: 291, endPoint y: 88, distance: 110.4
click at [291, 88] on div "Daniel Serrano Bookmark Compose Request" at bounding box center [568, 90] width 589 height 26
drag, startPoint x: 408, startPoint y: 87, endPoint x: 268, endPoint y: 79, distance: 140.1
click at [268, 79] on div "Daniel Serrano Bookmark Compose Request Titles: Senior Faculty Specialist Offic…" at bounding box center [555, 131] width 596 height 108
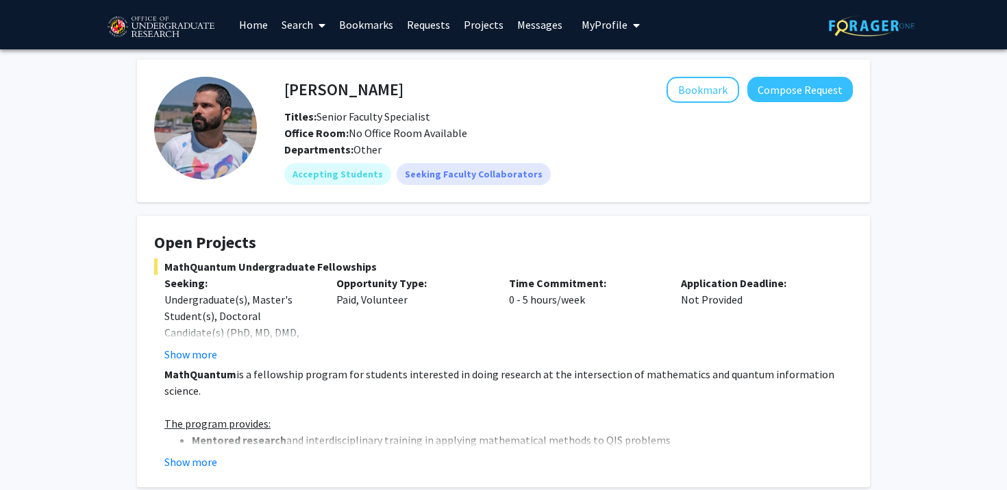
click at [268, 79] on div "Daniel Serrano Bookmark Compose Request Titles: Senior Faculty Specialist Offic…" at bounding box center [555, 131] width 596 height 108
drag, startPoint x: 282, startPoint y: 89, endPoint x: 292, endPoint y: 48, distance: 42.4
click at [284, 78] on div "Daniel Serrano Bookmark Compose Request" at bounding box center [568, 90] width 589 height 26
copy h4 "Daniel Serrano"
